Goal: Task Accomplishment & Management: Manage account settings

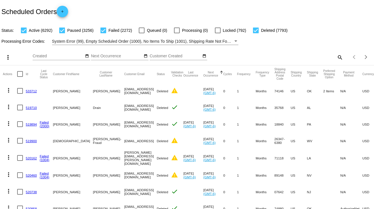
click at [338, 56] on mat-icon "search" at bounding box center [339, 57] width 7 height 9
click at [338, 56] on input "Search" at bounding box center [296, 56] width 93 height 5
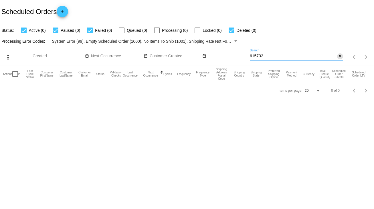
type input "615732"
click at [341, 56] on mat-icon "close" at bounding box center [340, 56] width 4 height 5
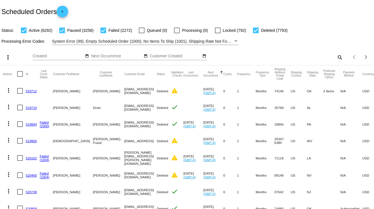
click at [336, 56] on mat-icon "search" at bounding box center [339, 57] width 7 height 9
click at [335, 56] on input "Search" at bounding box center [296, 56] width 93 height 5
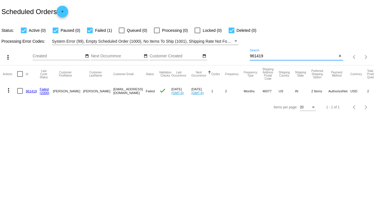
type input "961419"
drag, startPoint x: 90, startPoint y: 89, endPoint x: 147, endPoint y: 94, distance: 57.1
click at [146, 94] on mat-cell "3172586558@ExceptionalProducts.org" at bounding box center [129, 90] width 33 height 17
click at [19, 91] on div at bounding box center [20, 91] width 6 height 6
click at [20, 94] on input "checkbox" at bounding box center [20, 94] width 0 height 0
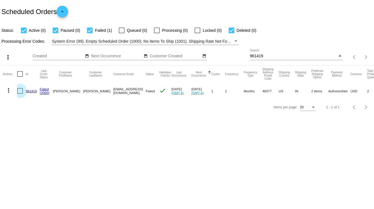
checkbox input "true"
click at [11, 91] on mat-icon "more_vert" at bounding box center [8, 90] width 7 height 7
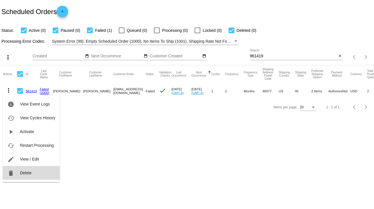
click at [32, 171] on button "delete Delete" at bounding box center [31, 173] width 57 height 14
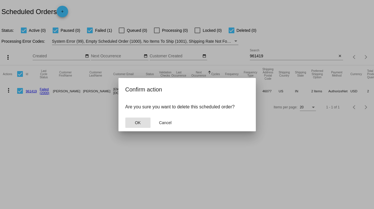
click at [140, 122] on span "OK" at bounding box center [138, 122] width 6 height 5
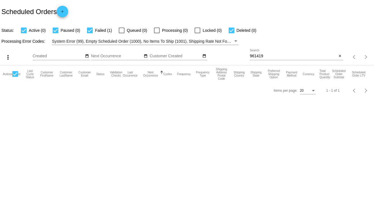
drag, startPoint x: 88, startPoint y: 88, endPoint x: 143, endPoint y: 91, distance: 54.5
click at [309, 57] on input "961419" at bounding box center [293, 56] width 87 height 5
type input "961419"
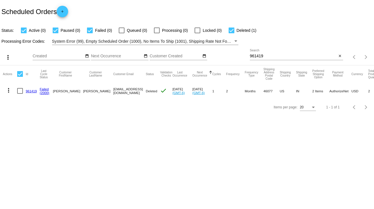
drag, startPoint x: 90, startPoint y: 91, endPoint x: 147, endPoint y: 92, distance: 57.8
click at [146, 92] on mat-cell "3172586558@ExceptionalProducts.org" at bounding box center [129, 90] width 33 height 17
copy mat-cell "3172586558@ExceptionalProducts.org"
click at [345, 57] on div "Items per page: 20 1 - 1 of 1" at bounding box center [358, 57] width 31 height 16
click at [342, 57] on button "close" at bounding box center [340, 56] width 6 height 6
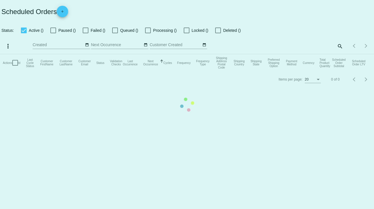
checkbox input "true"
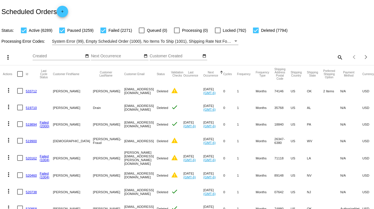
click at [336, 55] on mat-icon "search" at bounding box center [339, 57] width 7 height 9
click at [335, 55] on input "Search" at bounding box center [296, 56] width 93 height 5
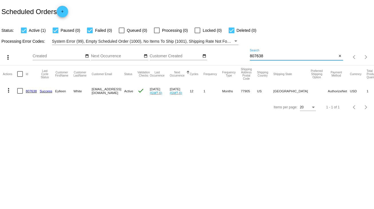
type input "807638"
click at [30, 90] on link "807638" at bounding box center [31, 91] width 11 height 4
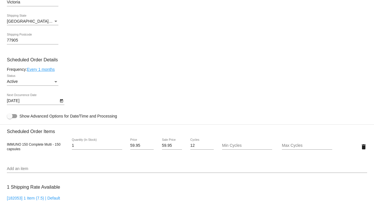
scroll to position [366, 0]
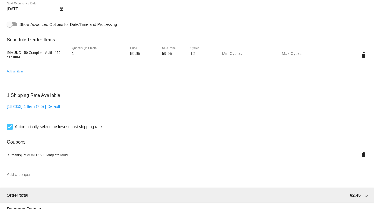
click at [59, 77] on input "Add an item" at bounding box center [187, 77] width 360 height 5
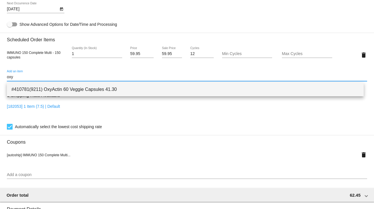
type input "oxy"
click at [61, 92] on span "#410781(9211) OxyActin 60 Veggie Capsules 41.30" at bounding box center [185, 89] width 348 height 14
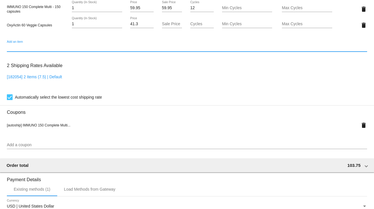
scroll to position [523, 0]
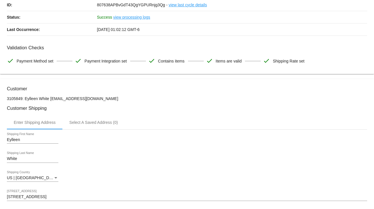
scroll to position [0, 0]
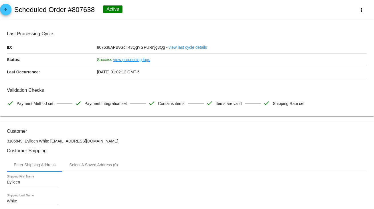
drag, startPoint x: 100, startPoint y: 137, endPoint x: 50, endPoint y: 139, distance: 49.5
copy p "eylleenwhite@sbcglobal.net"
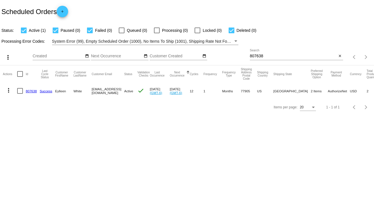
click at [22, 90] on div at bounding box center [20, 91] width 6 height 6
click at [20, 94] on input "checkbox" at bounding box center [20, 94] width 0 height 0
checkbox input "true"
click at [7, 90] on mat-icon "more_vert" at bounding box center [8, 90] width 7 height 7
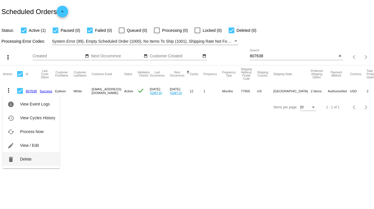
click at [33, 155] on button "delete Delete" at bounding box center [31, 159] width 57 height 14
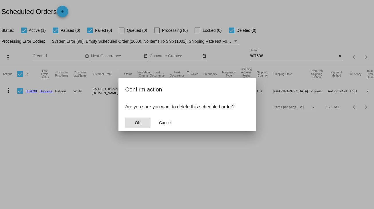
click at [143, 121] on button "OK" at bounding box center [137, 122] width 25 height 10
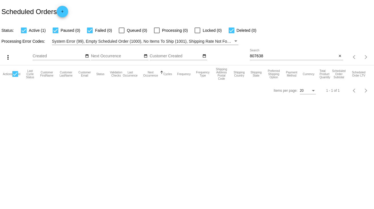
click at [336, 56] on input "807638" at bounding box center [293, 56] width 87 height 5
click at [338, 56] on mat-icon "close" at bounding box center [340, 56] width 4 height 5
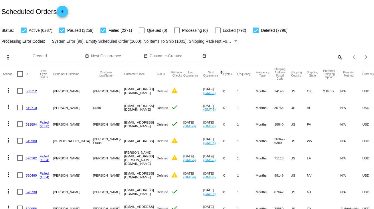
click at [336, 54] on mat-icon "search" at bounding box center [339, 57] width 7 height 9
click at [336, 54] on input "Search" at bounding box center [296, 56] width 93 height 5
